Goal: Contribute content

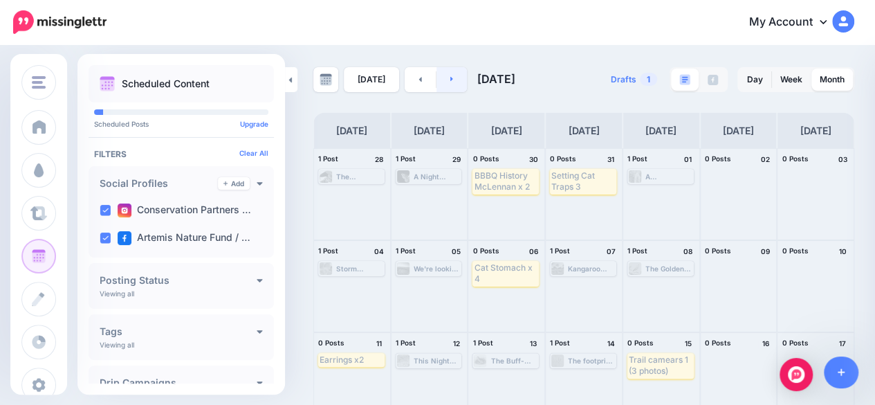
click at [459, 84] on link at bounding box center [452, 79] width 31 height 25
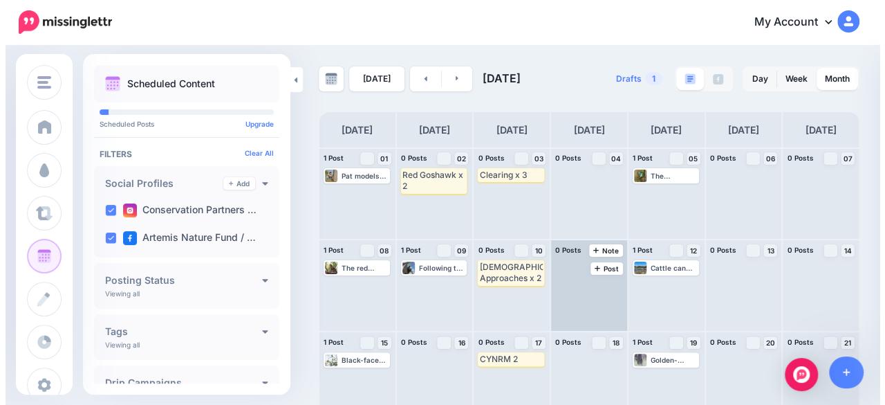
scroll to position [203, 0]
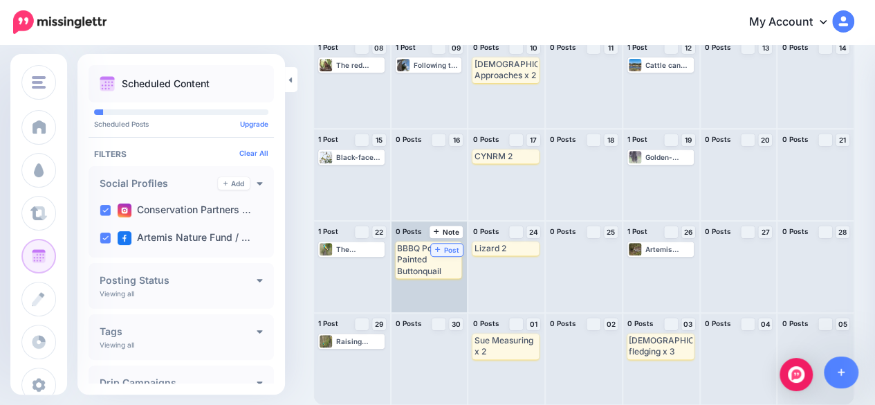
click at [446, 248] on span "Post" at bounding box center [447, 249] width 24 height 7
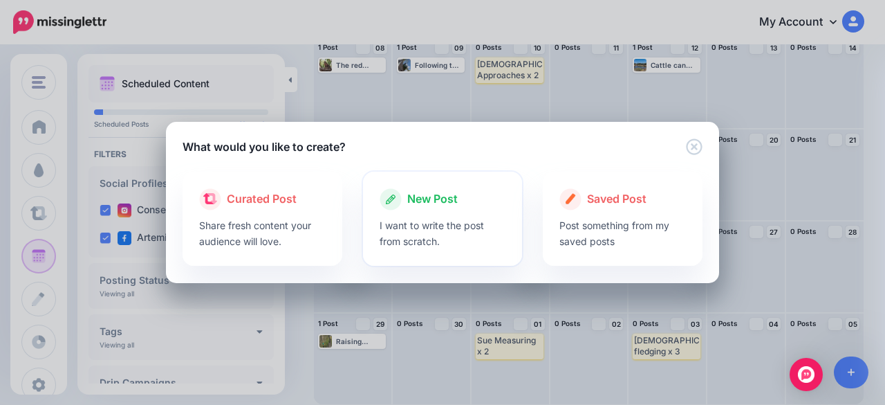
click at [429, 205] on span "New Post" at bounding box center [432, 199] width 51 height 18
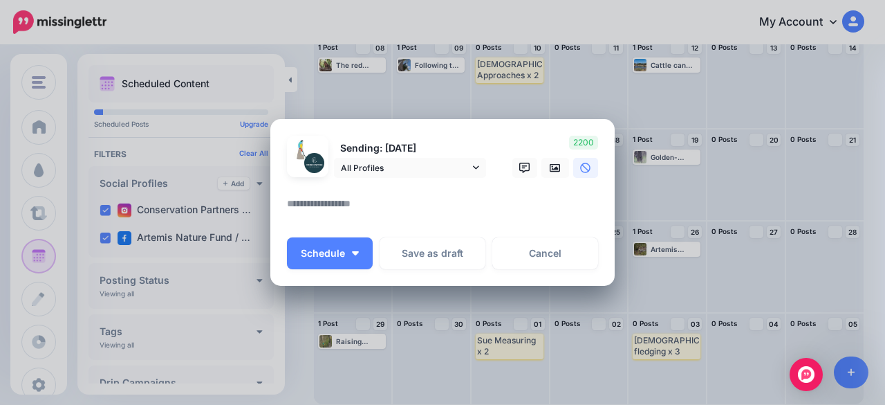
click at [354, 199] on textarea at bounding box center [446, 208] width 318 height 27
paste textarea "**********"
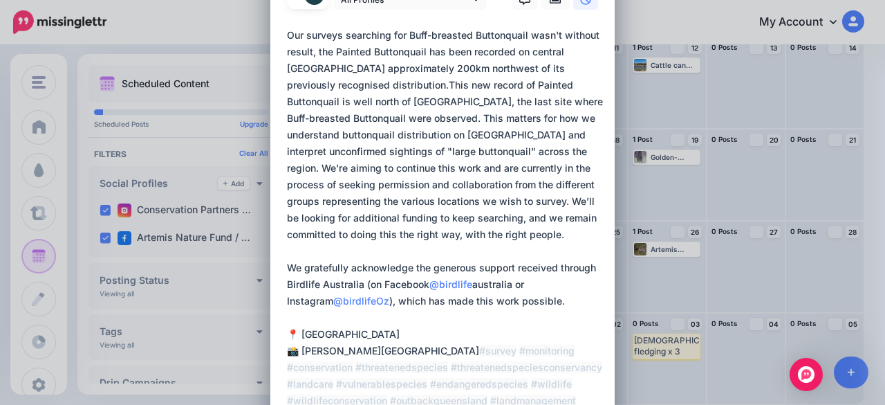
scroll to position [50, 0]
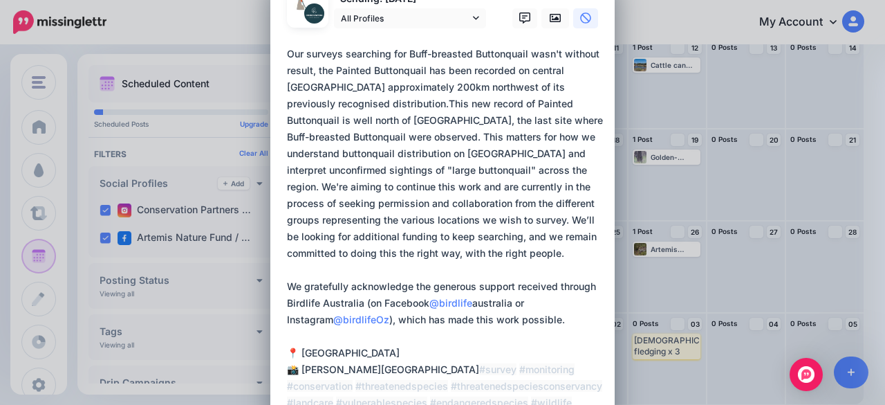
click at [337, 101] on textarea at bounding box center [446, 262] width 318 height 432
click at [593, 118] on textarea at bounding box center [446, 262] width 318 height 432
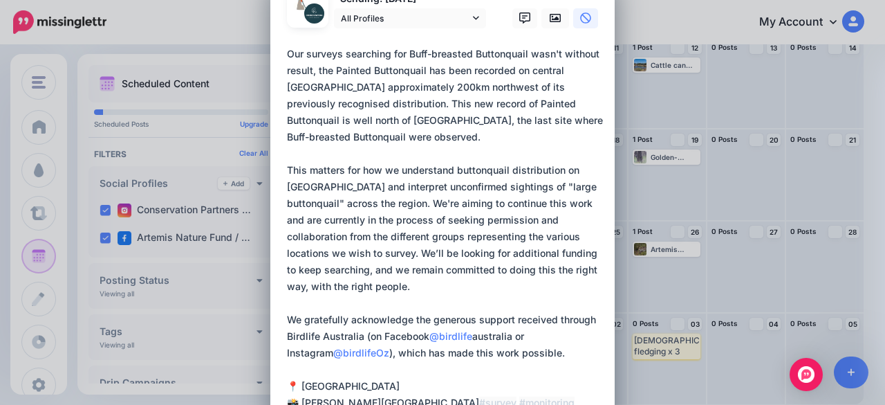
scroll to position [119, 0]
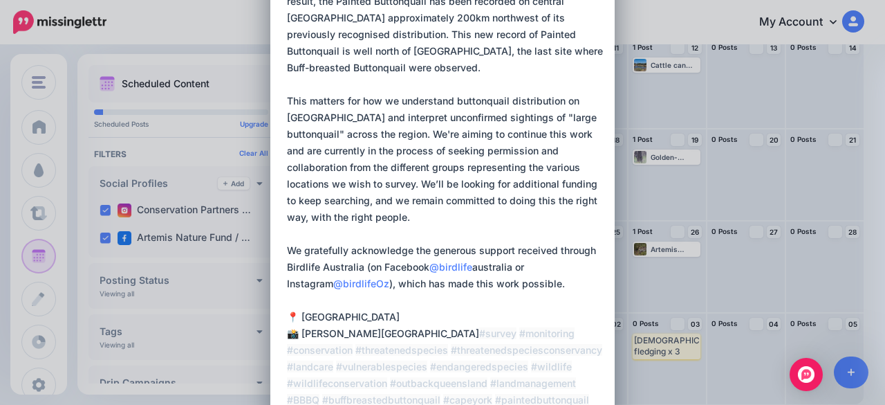
click at [281, 250] on div "Loading Sending: [DATE] All Profiles" at bounding box center [442, 202] width 345 height 605
click at [287, 253] on textarea at bounding box center [446, 208] width 318 height 465
click at [369, 248] on textarea at bounding box center [446, 208] width 318 height 465
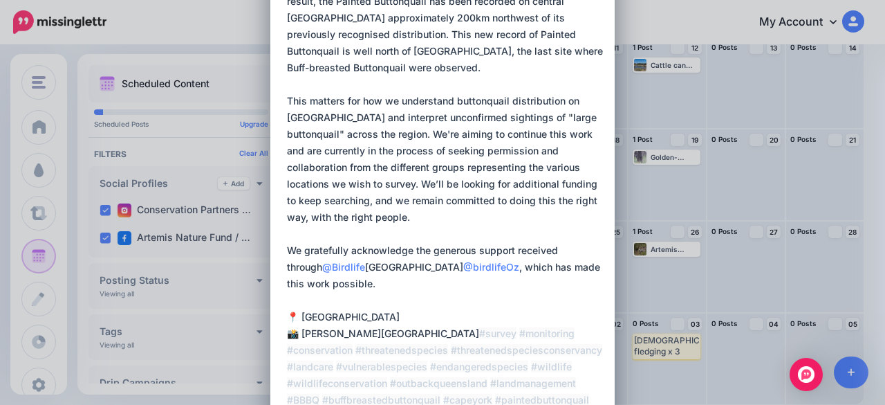
click at [287, 247] on textarea at bounding box center [446, 208] width 318 height 465
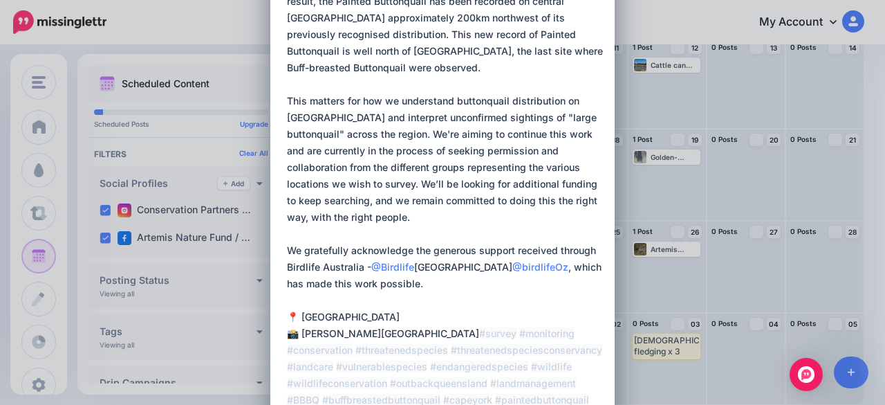
click at [419, 250] on textarea at bounding box center [446, 208] width 318 height 465
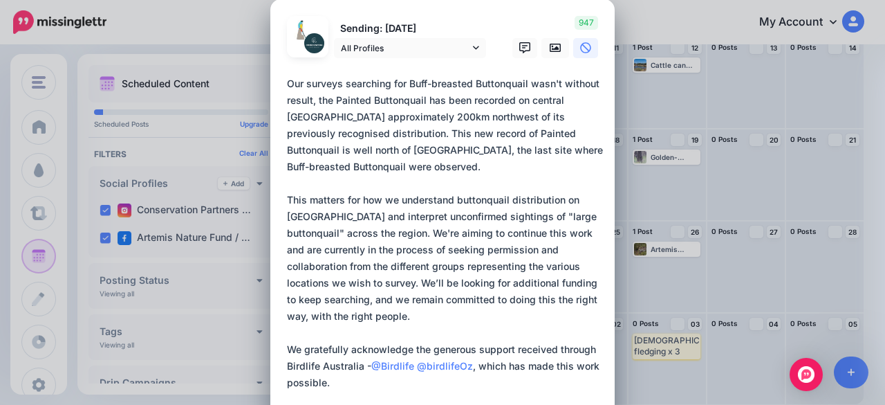
scroll to position [0, 0]
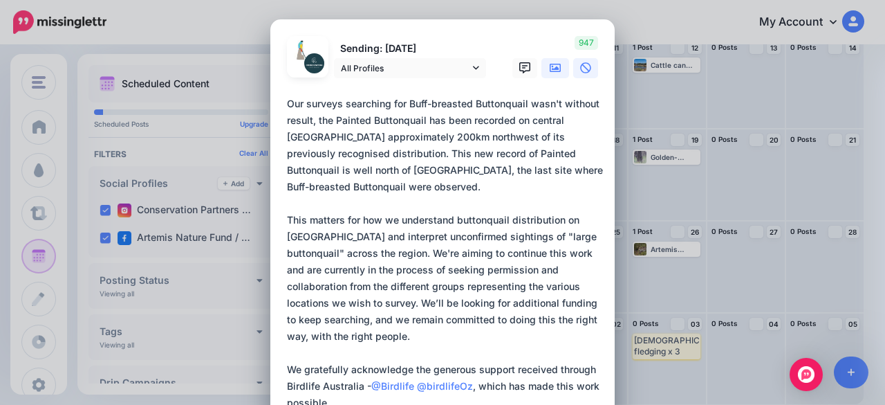
type textarea "**********"
click at [552, 68] on icon at bounding box center [555, 68] width 11 height 8
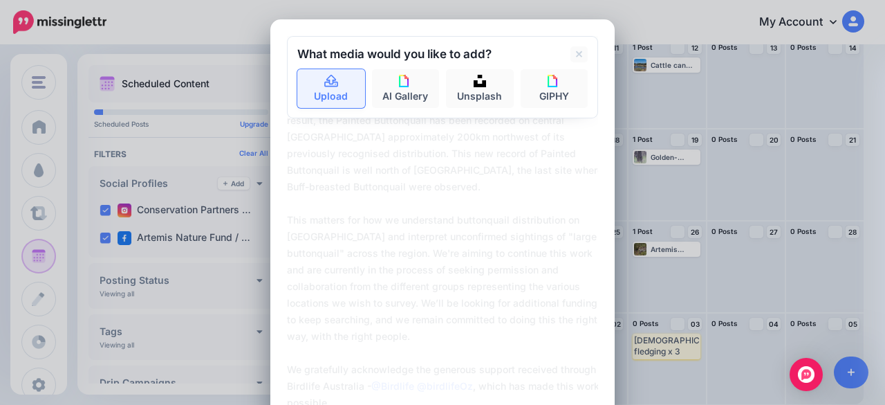
click at [313, 86] on link "Upload" at bounding box center [331, 88] width 68 height 39
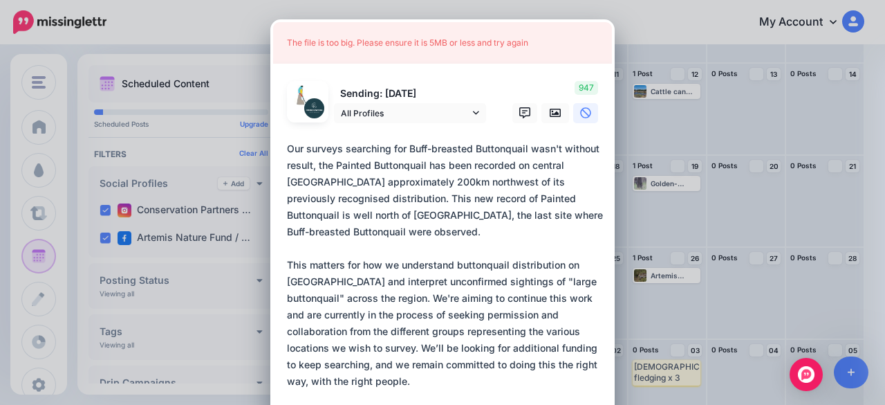
scroll to position [174, 0]
click at [550, 111] on icon at bounding box center [555, 112] width 11 height 11
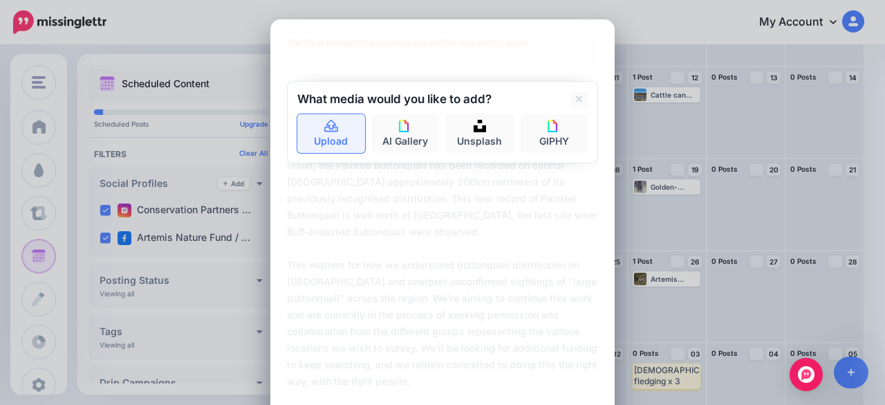
click at [342, 146] on link "Upload" at bounding box center [331, 133] width 68 height 39
